Goal: Check status: Check status

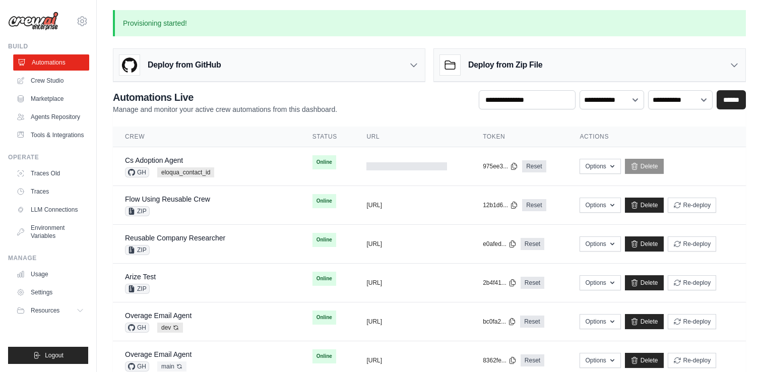
click at [50, 64] on link "Automations" at bounding box center [51, 62] width 76 height 16
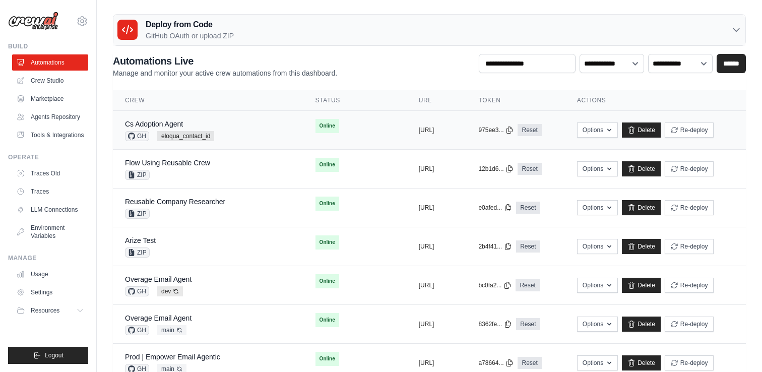
click at [339, 126] on td "Online" at bounding box center [355, 126] width 103 height 30
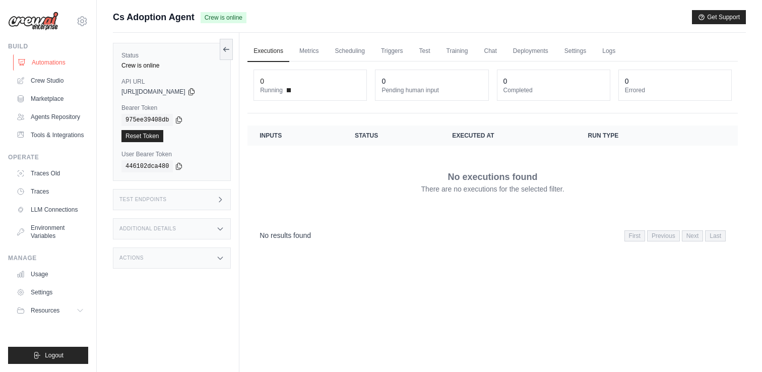
click at [54, 65] on link "Automations" at bounding box center [51, 62] width 76 height 16
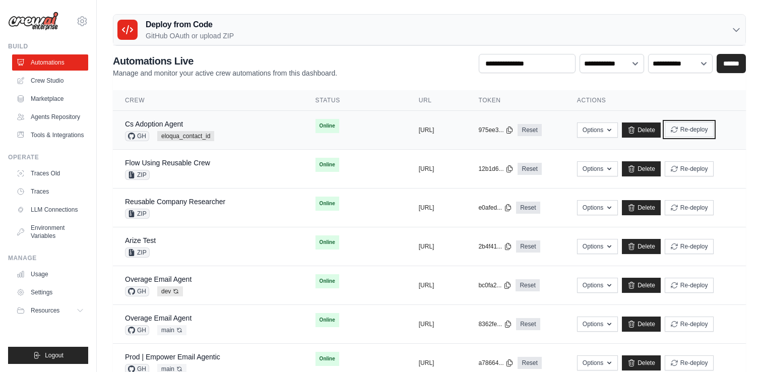
click at [703, 133] on button "Re-deploy" at bounding box center [689, 129] width 49 height 15
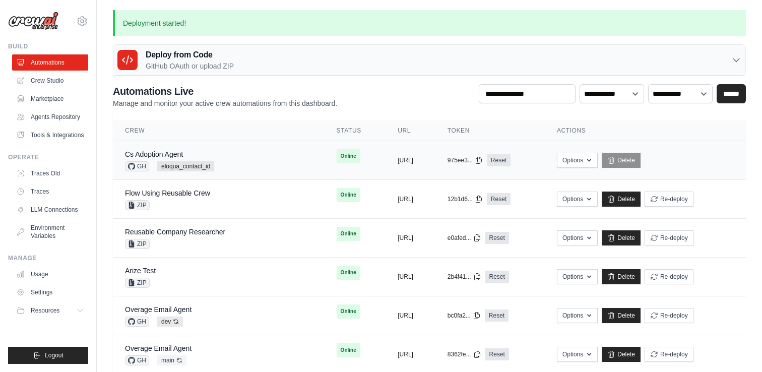
click at [272, 158] on div "Cs Adoption Agent GH eloqua_contact_id" at bounding box center [219, 160] width 188 height 22
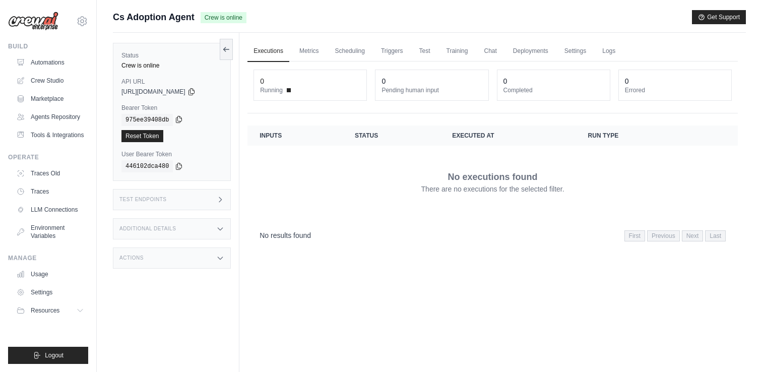
click at [177, 120] on icon at bounding box center [179, 119] width 8 height 8
click at [196, 91] on icon at bounding box center [192, 91] width 8 height 8
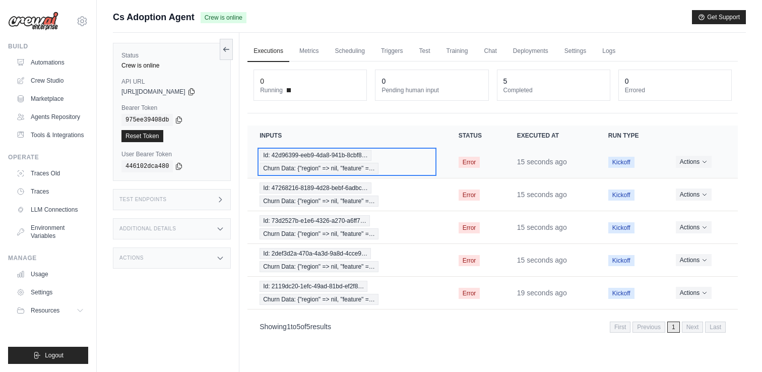
click at [342, 162] on div "Id: 42d96399-eeb9-4da8-941b-8cbf8… Churn Data: {"region" => nil, "feature" =…" at bounding box center [347, 162] width 174 height 24
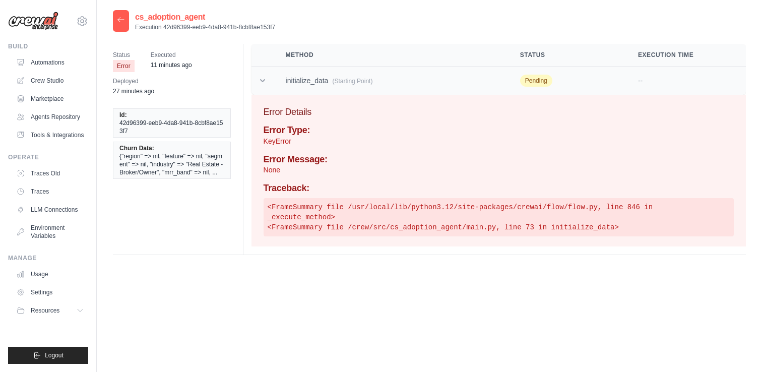
click at [263, 81] on icon at bounding box center [262, 80] width 5 height 3
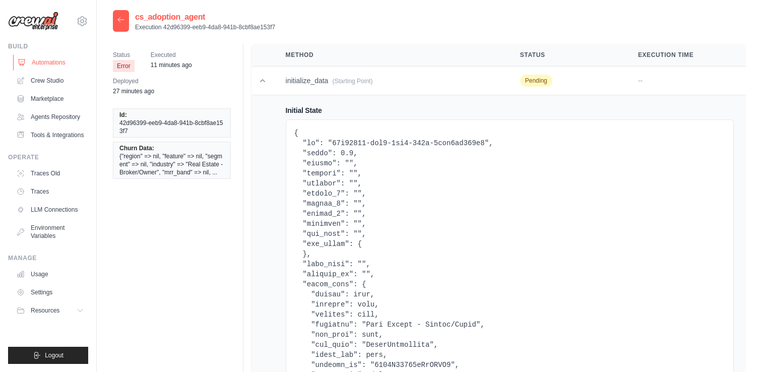
click at [52, 61] on link "Automations" at bounding box center [51, 62] width 76 height 16
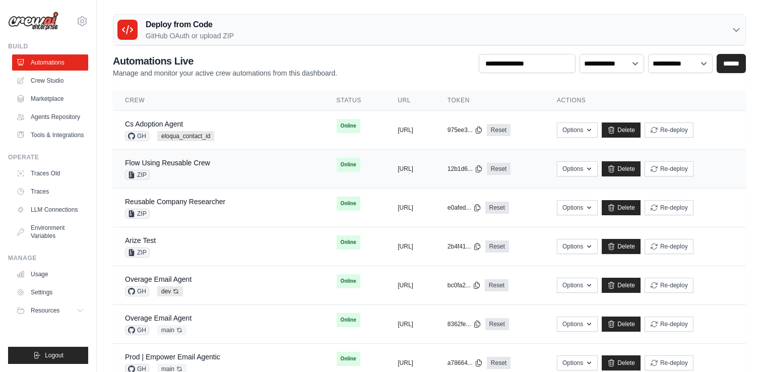
scroll to position [4, 0]
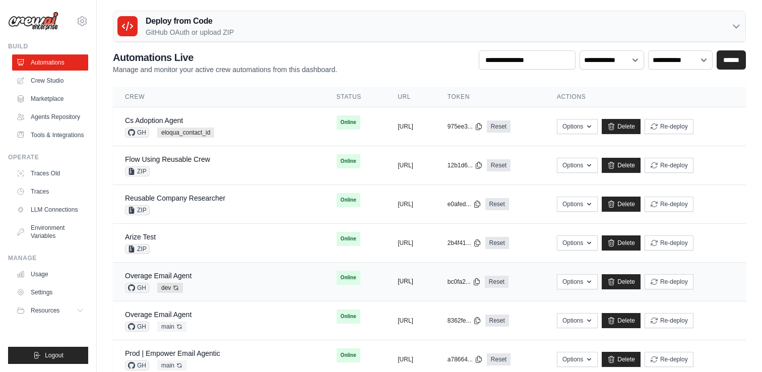
click at [413, 285] on button "https://overage-email-agent-4e86743" at bounding box center [406, 281] width 16 height 8
click at [248, 280] on div "Overage Email Agent GH dev Auto-deploy enabled" at bounding box center [219, 282] width 188 height 22
click at [259, 136] on div "Cs Adoption Agent GH eloqua_contact_id" at bounding box center [219, 126] width 188 height 22
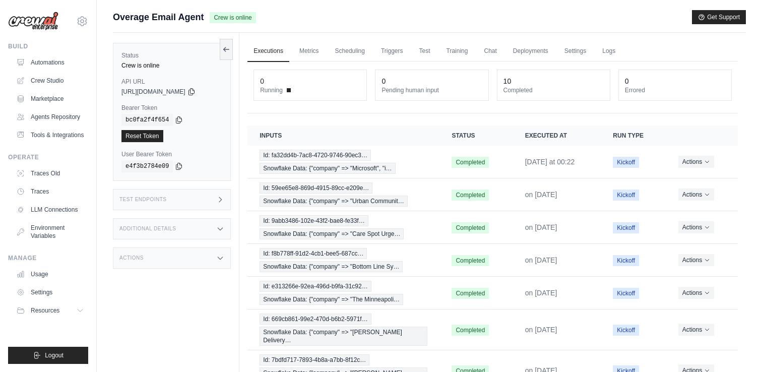
scroll to position [18, 0]
